Goal: Navigation & Orientation: Find specific page/section

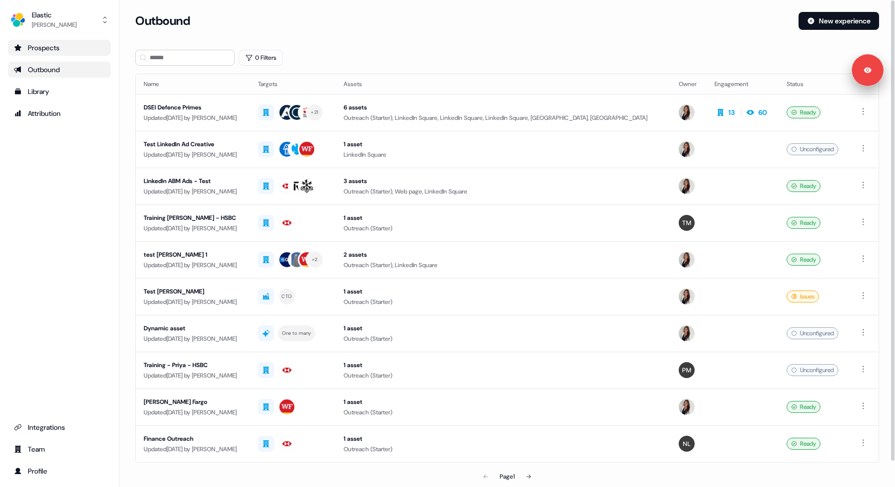
click at [86, 45] on div "Prospects" at bounding box center [59, 48] width 91 height 10
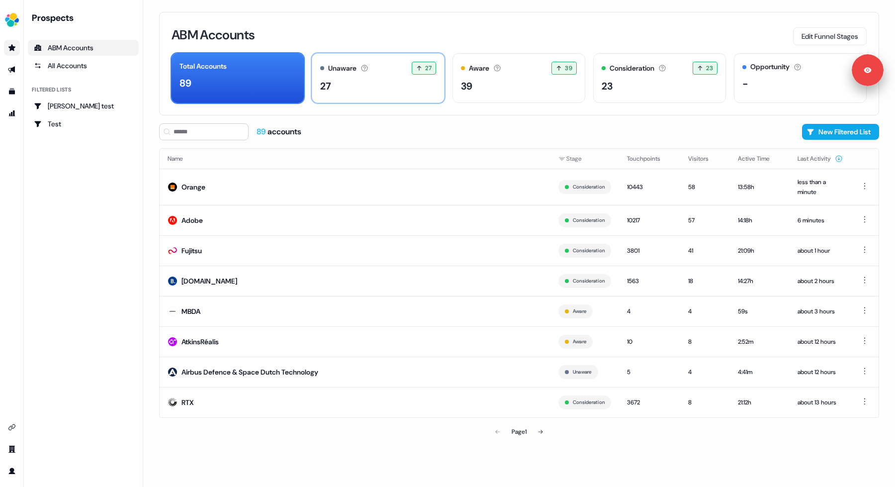
click at [389, 73] on div "Unaware The default stage all accounts start in. 27 27 accounts entered the Una…" at bounding box center [378, 68] width 116 height 13
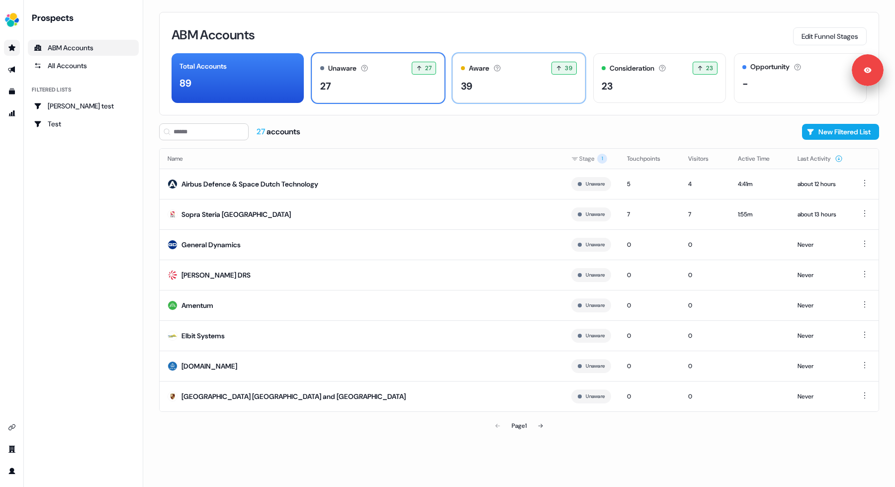
click at [539, 90] on div "39" at bounding box center [519, 86] width 116 height 15
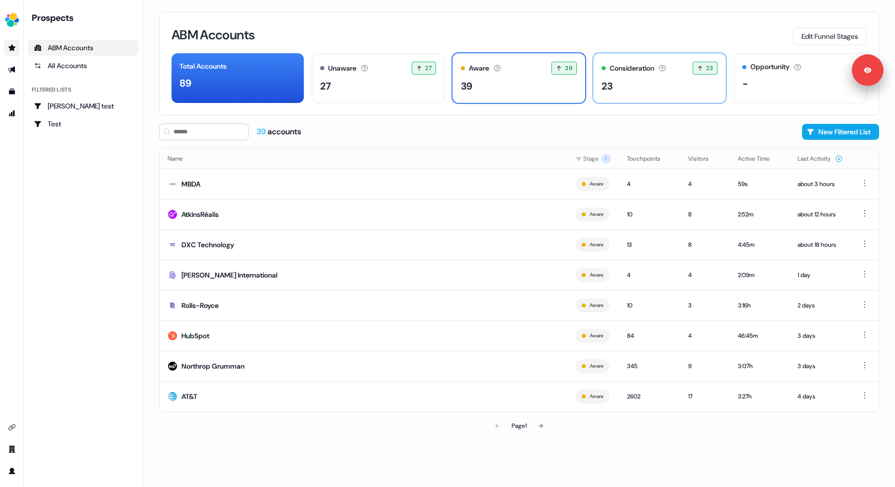
click at [648, 77] on div "Consideration Accounts with 25+ minutes of usage and 2+ visitors in the last 60…" at bounding box center [659, 78] width 133 height 50
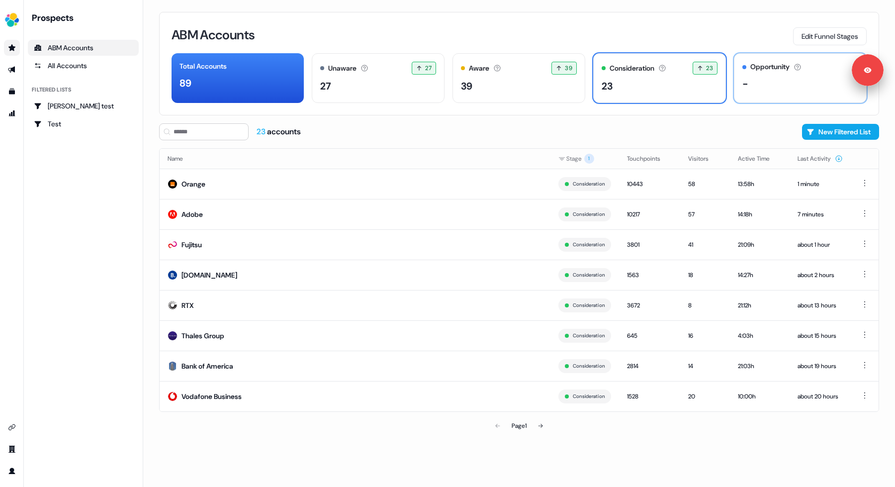
click at [779, 89] on div "-" at bounding box center [800, 83] width 116 height 15
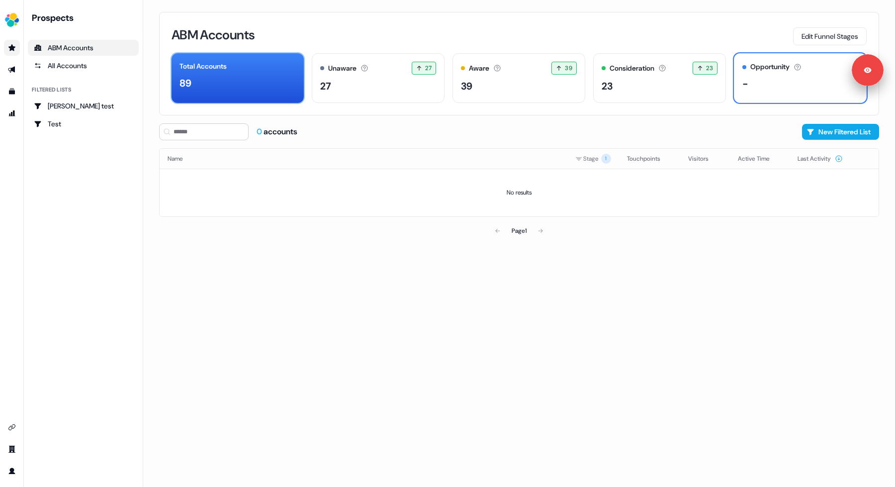
click at [273, 90] on div "89" at bounding box center [238, 83] width 116 height 15
